Goal: Information Seeking & Learning: Learn about a topic

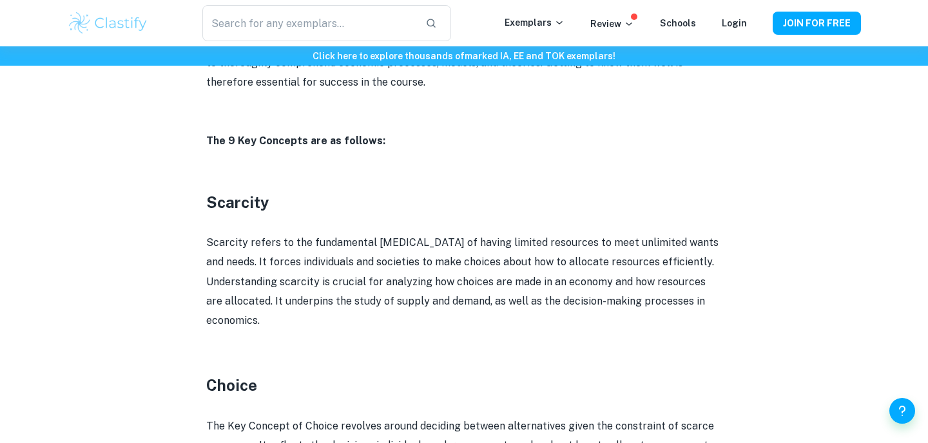
scroll to position [757, 0]
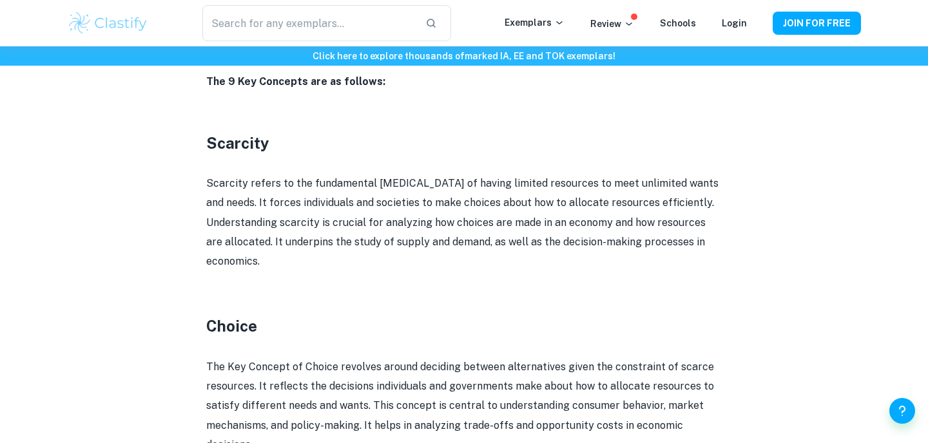
click at [211, 222] on p "Scarcity refers to the fundamental [MEDICAL_DATA] of having limited resources t…" at bounding box center [464, 223] width 516 height 98
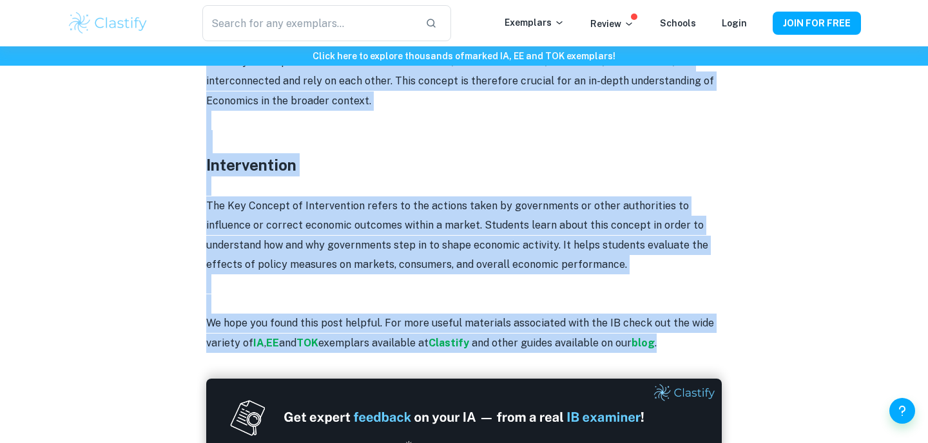
scroll to position [2226, 0]
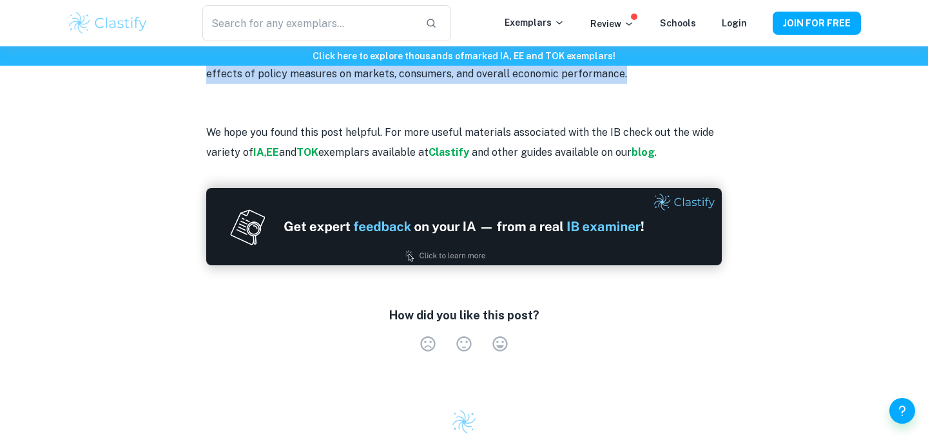
drag, startPoint x: 202, startPoint y: 146, endPoint x: 557, endPoint y: 81, distance: 361.8
copy div "Scarcity Scarcity refers to the fundamental economic problem of having limited …"
